Goal: Find specific page/section: Find specific page/section

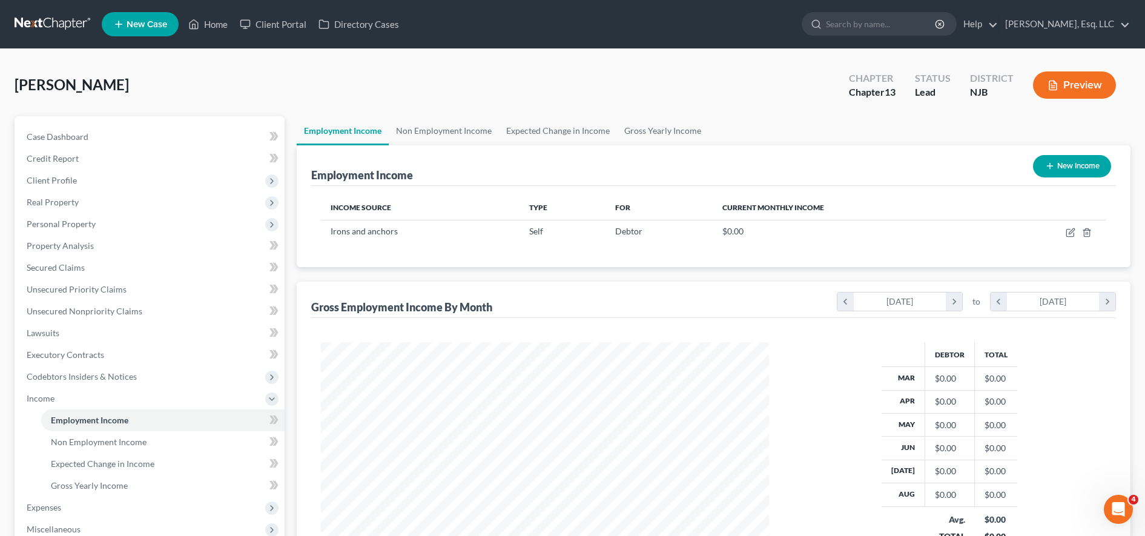
scroll to position [224, 472]
click at [866, 31] on input "search" at bounding box center [881, 24] width 111 height 22
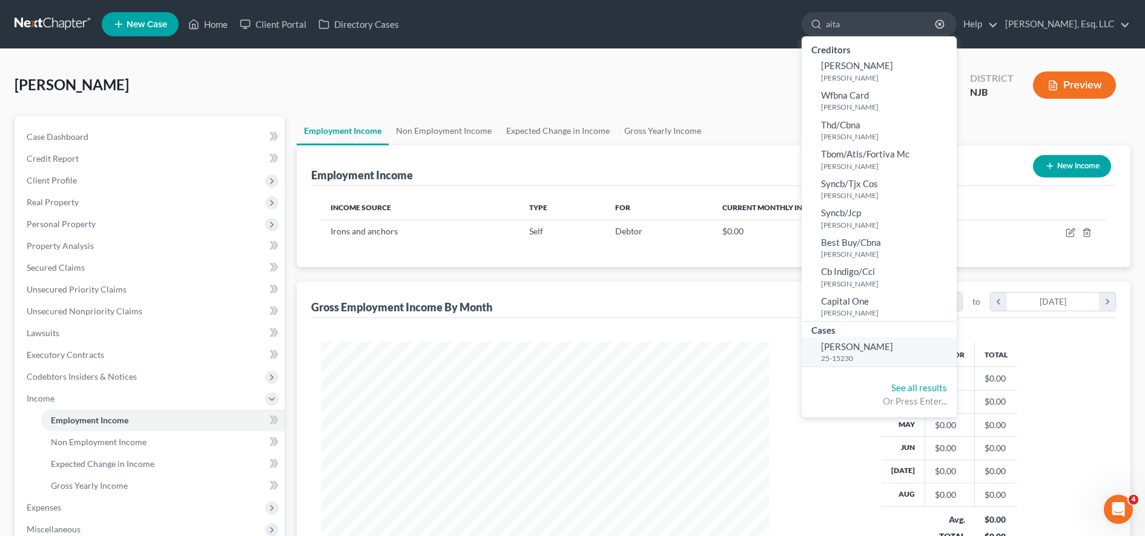
type input "aita"
click at [913, 346] on link "[PERSON_NAME] 25-15230" at bounding box center [878, 352] width 155 height 30
select select "6"
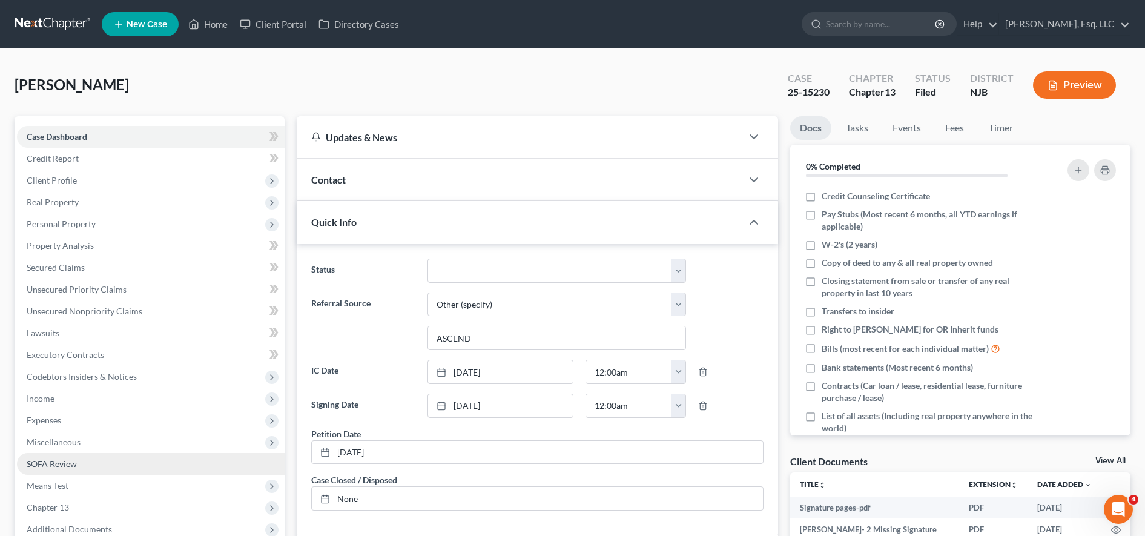
scroll to position [291, 0]
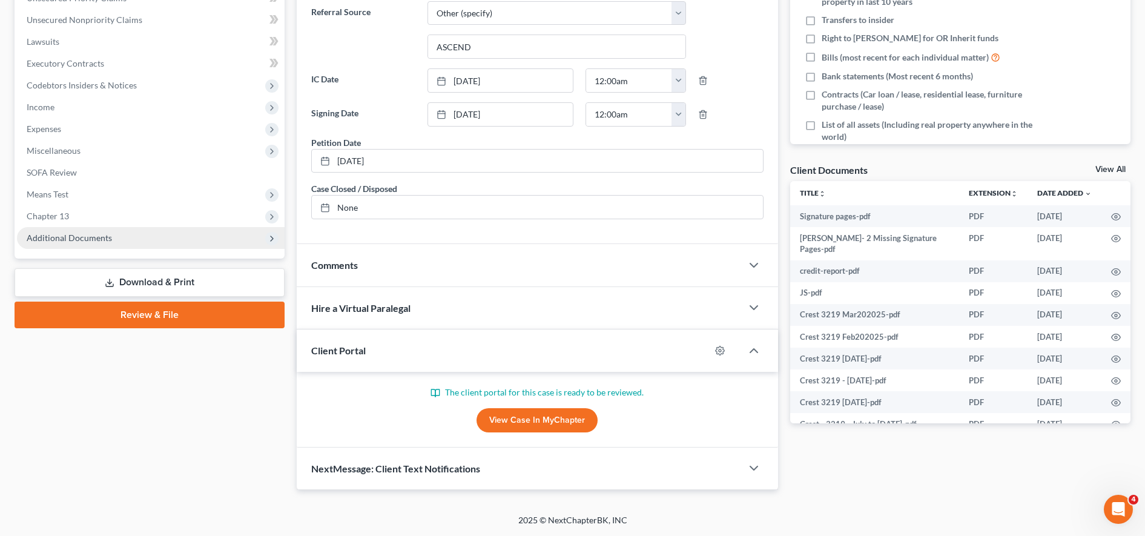
click at [126, 239] on span "Additional Documents" at bounding box center [151, 238] width 268 height 22
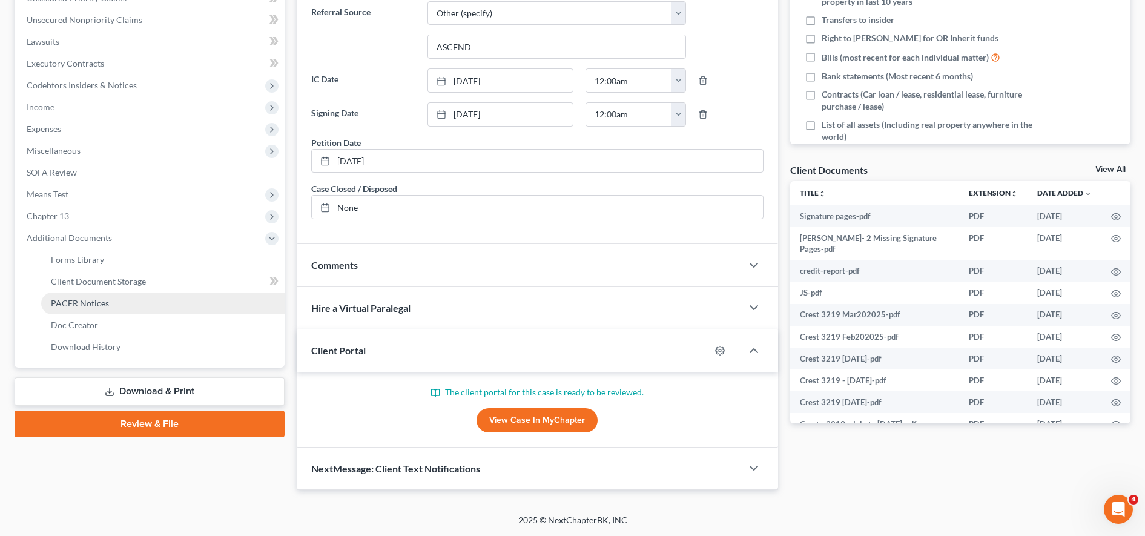
click at [134, 310] on link "PACER Notices" at bounding box center [162, 303] width 243 height 22
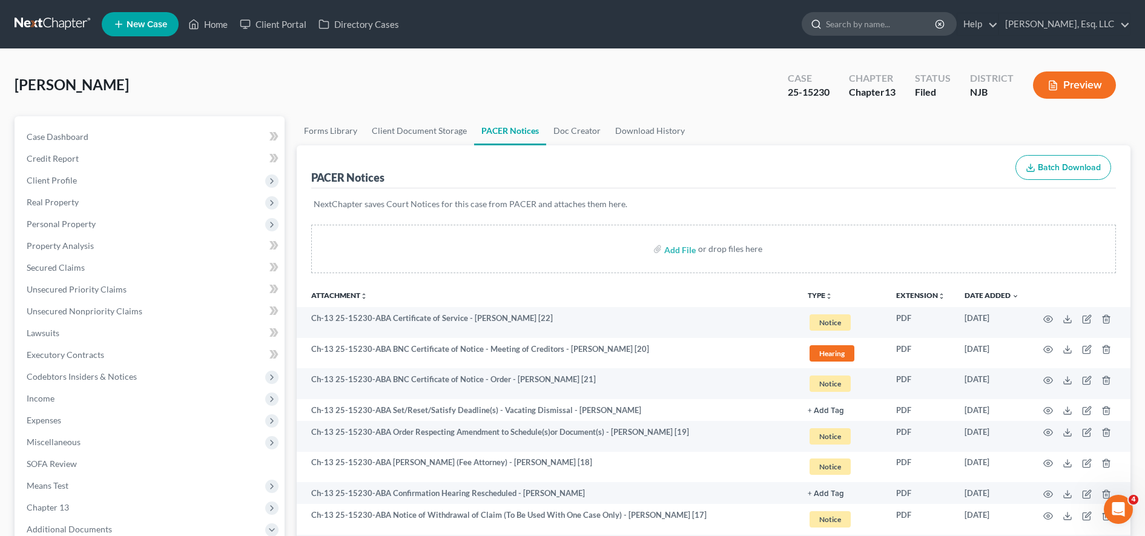
click at [850, 18] on input "search" at bounding box center [881, 24] width 111 height 22
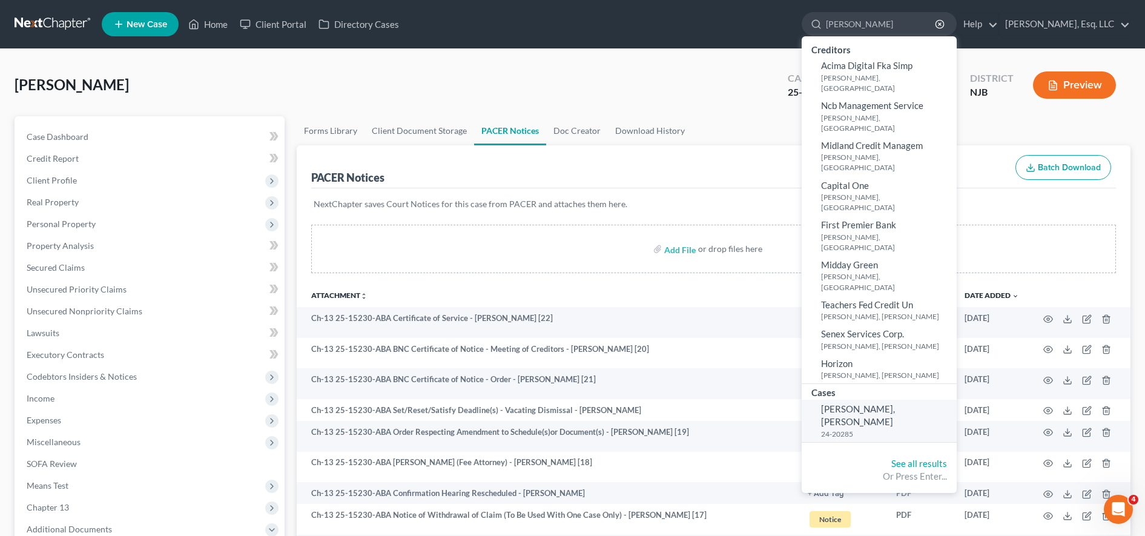
type input "[PERSON_NAME]"
click at [911, 400] on link "[PERSON_NAME], [PERSON_NAME] 24-20285" at bounding box center [878, 421] width 155 height 42
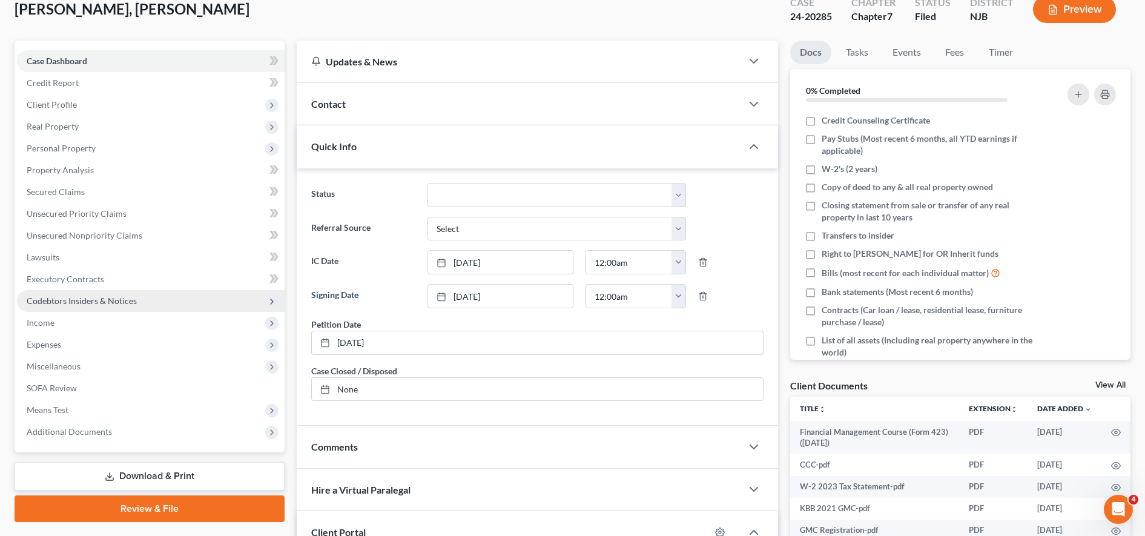
scroll to position [74, 0]
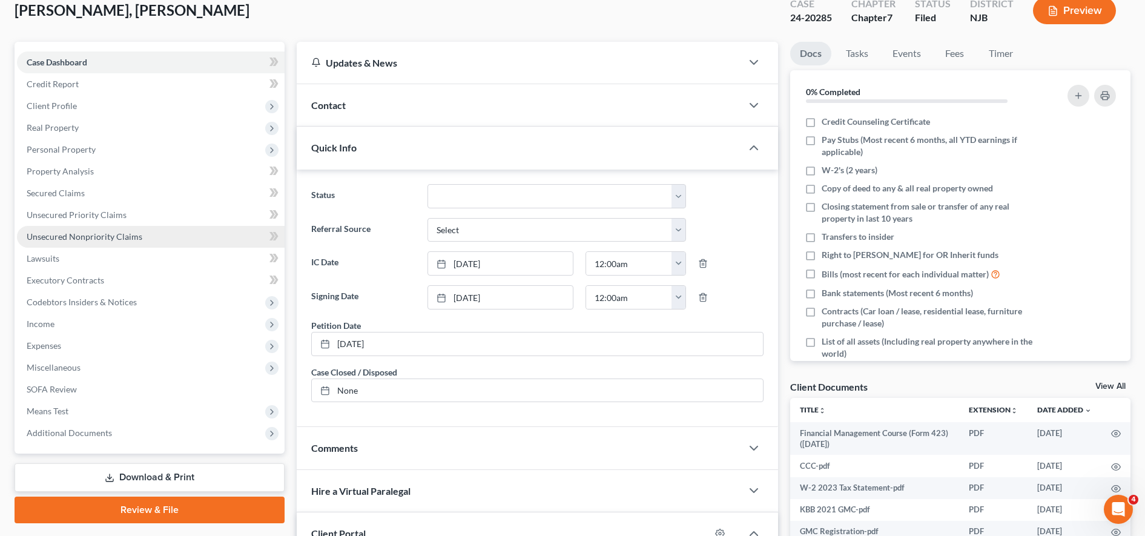
click at [140, 245] on link "Unsecured Nonpriority Claims" at bounding box center [151, 237] width 268 height 22
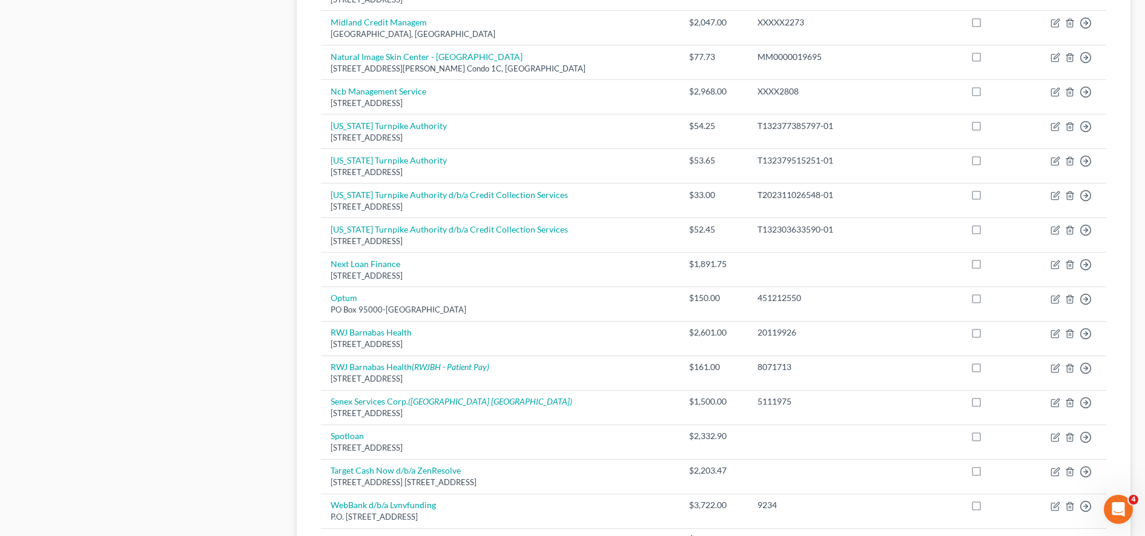
scroll to position [662, 0]
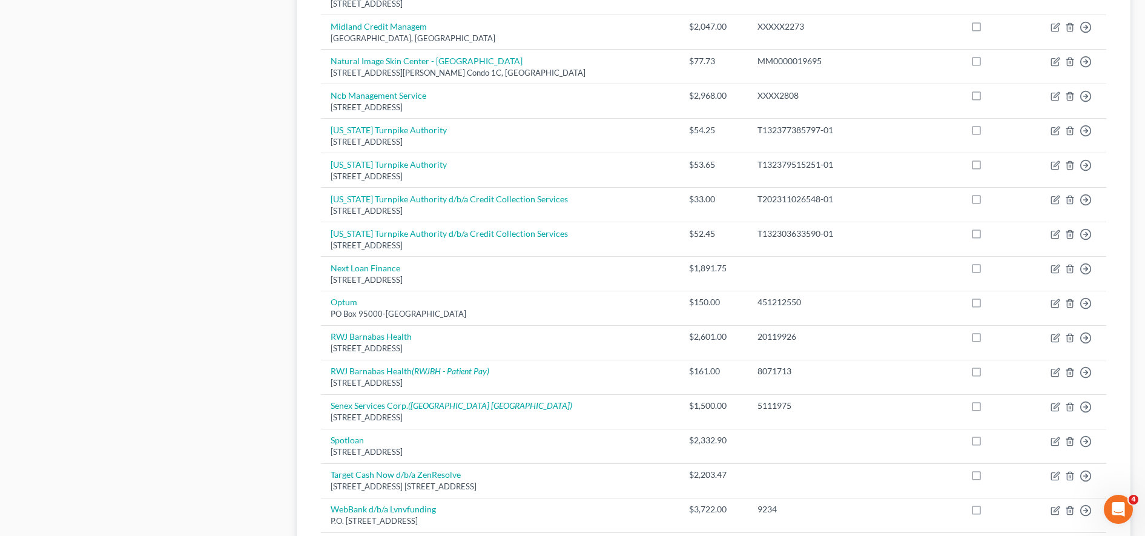
click at [99, 171] on div "Case Dashboard Payments Invoices Payments Payments Credit Report Client Profile" at bounding box center [149, 35] width 282 height 1163
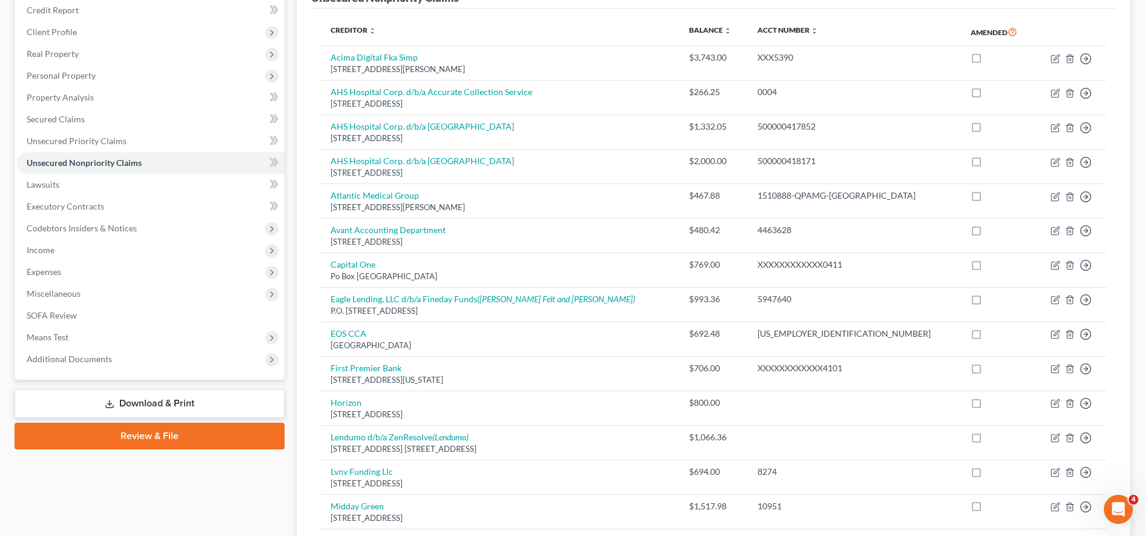
scroll to position [0, 0]
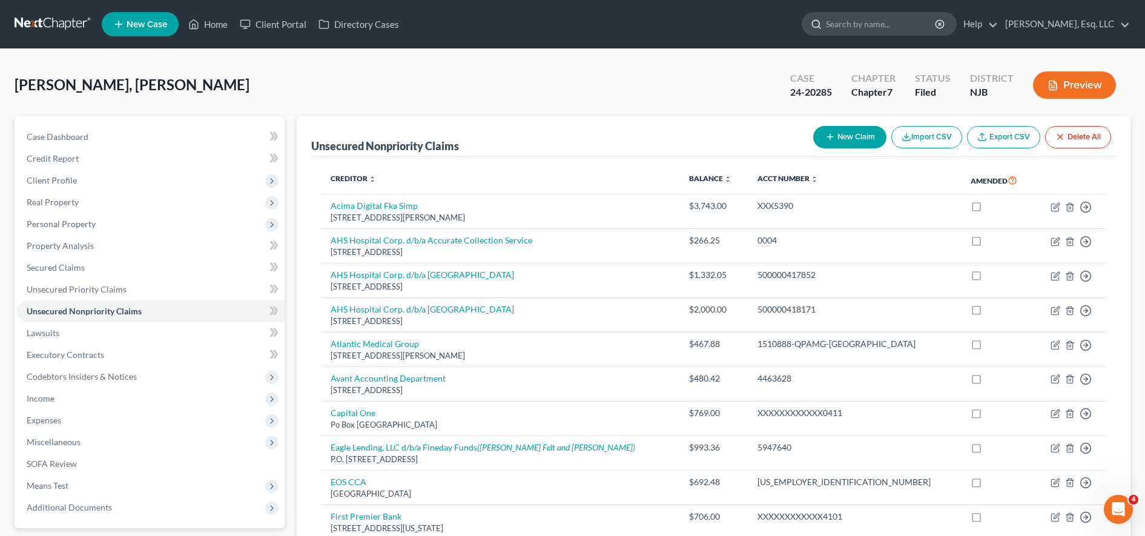
click at [882, 26] on input "search" at bounding box center [881, 24] width 111 height 22
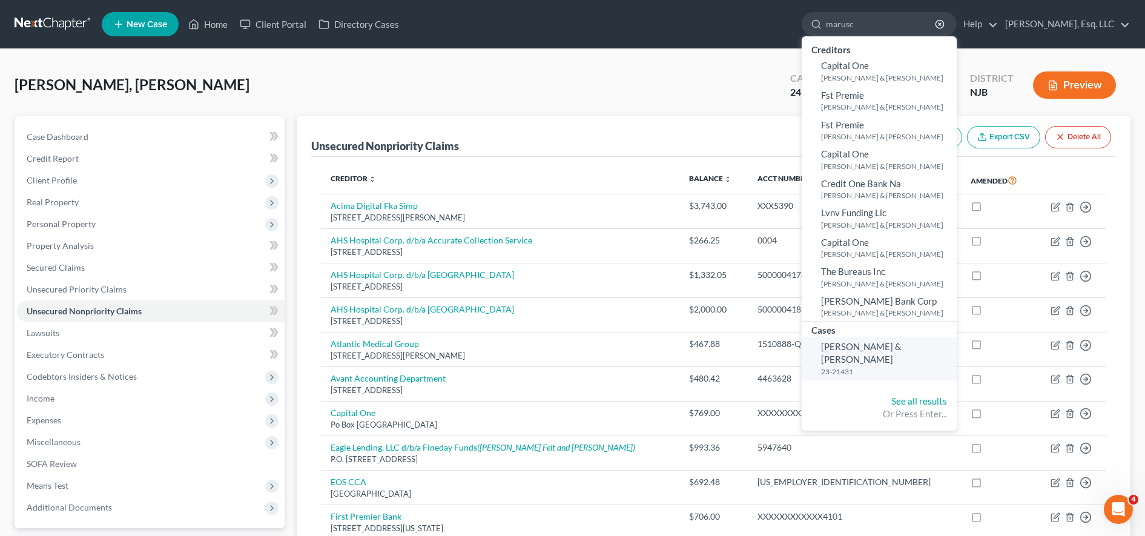
type input "marusc"
click at [866, 364] on link "[PERSON_NAME] & [PERSON_NAME] 23-21431" at bounding box center [878, 358] width 155 height 42
